Goal: Navigation & Orientation: Find specific page/section

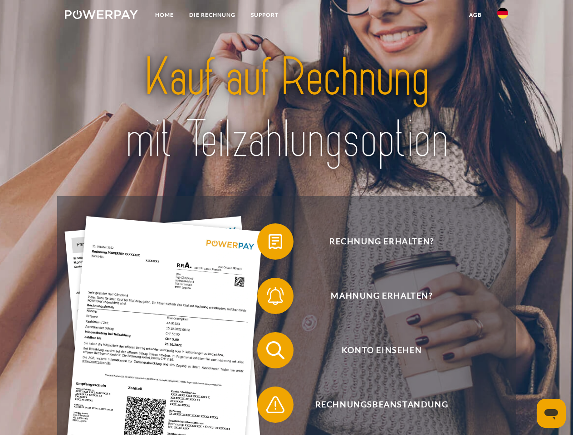
click at [101, 16] on img at bounding box center [101, 14] width 73 height 9
click at [503, 16] on img at bounding box center [502, 13] width 11 height 11
click at [475, 15] on link "agb" at bounding box center [475, 15] width 28 height 16
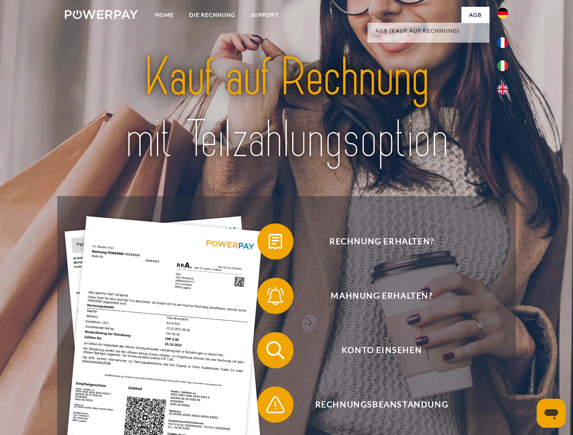
click at [269, 244] on span at bounding box center [261, 241] width 45 height 45
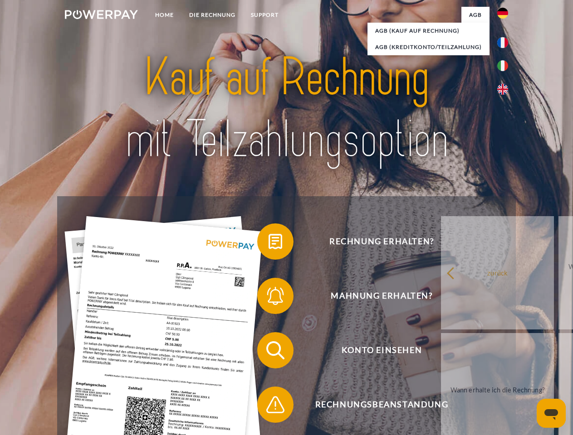
click at [269, 298] on span at bounding box center [261, 296] width 45 height 45
